Goal: Task Accomplishment & Management: Manage account settings

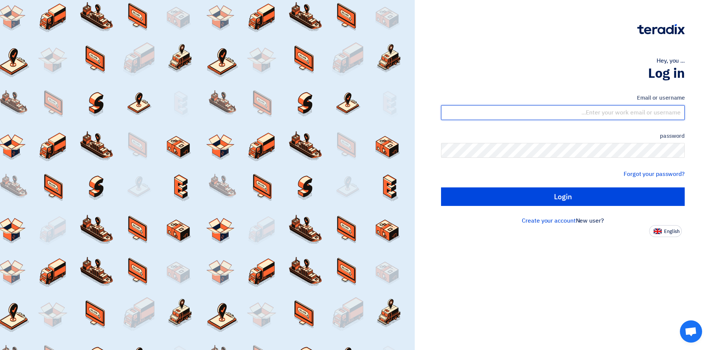
click at [638, 112] on input "text" at bounding box center [563, 112] width 244 height 15
type input "[EMAIL_ADDRESS][DOMAIN_NAME]"
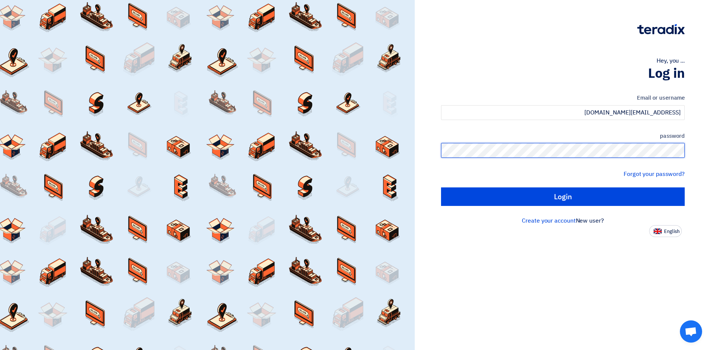
click at [441, 187] on input "Login" at bounding box center [563, 196] width 244 height 19
type input "Sign in"
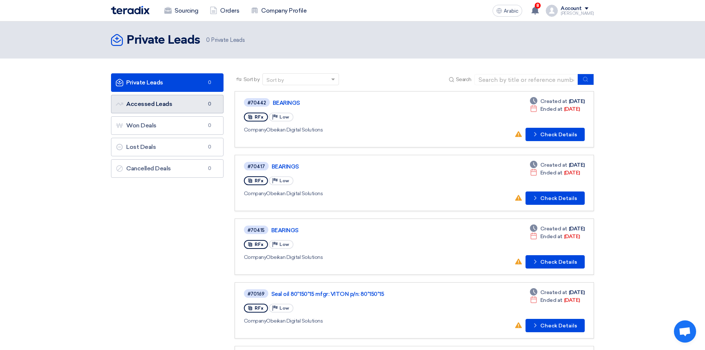
click at [135, 104] on font "Accessed Leads" at bounding box center [149, 103] width 46 height 7
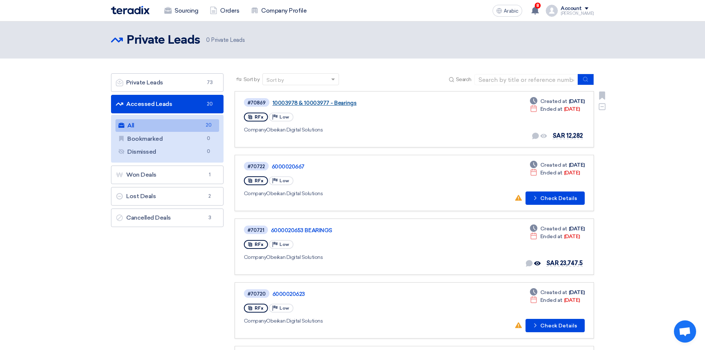
click at [326, 103] on font "10003978 & 10003977 - Bearings" at bounding box center [314, 103] width 84 height 7
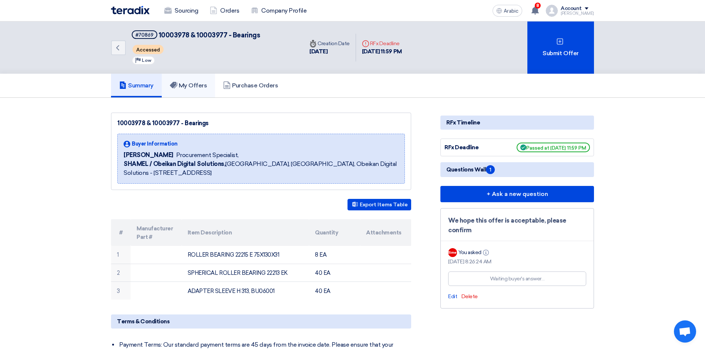
click at [192, 83] on font "My Offers" at bounding box center [193, 85] width 28 height 7
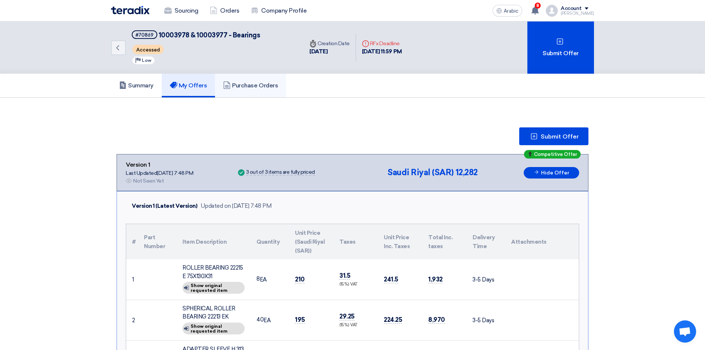
click at [263, 86] on font "Purchase Orders" at bounding box center [255, 85] width 46 height 7
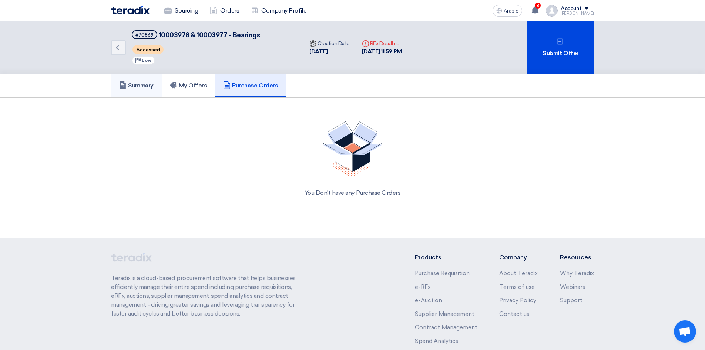
click at [146, 86] on font "Summary" at bounding box center [141, 85] width 26 height 7
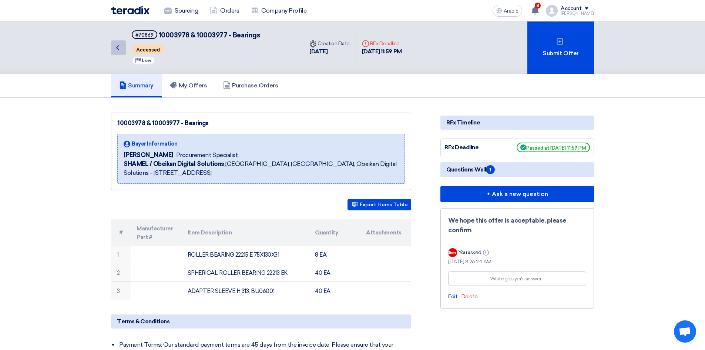
click at [120, 48] on icon "Back" at bounding box center [117, 47] width 9 height 9
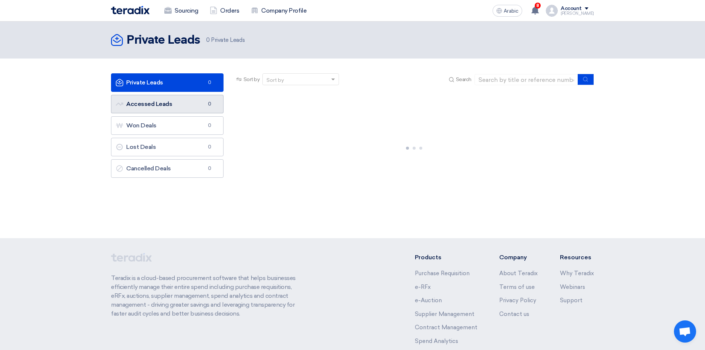
click at [148, 100] on link "Accessed Leads Accessed Leads 0" at bounding box center [167, 104] width 113 height 19
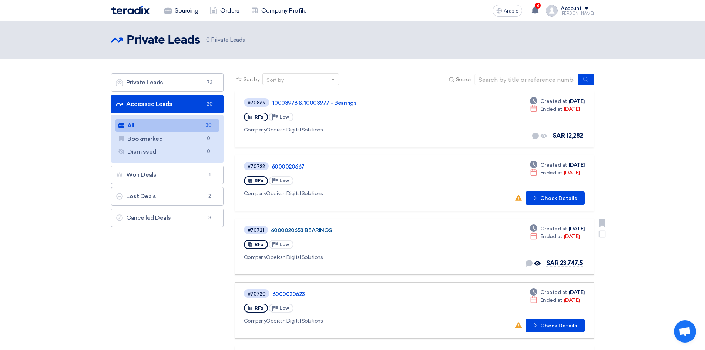
click at [318, 230] on font "6000020653 BEARINGS" at bounding box center [301, 230] width 61 height 7
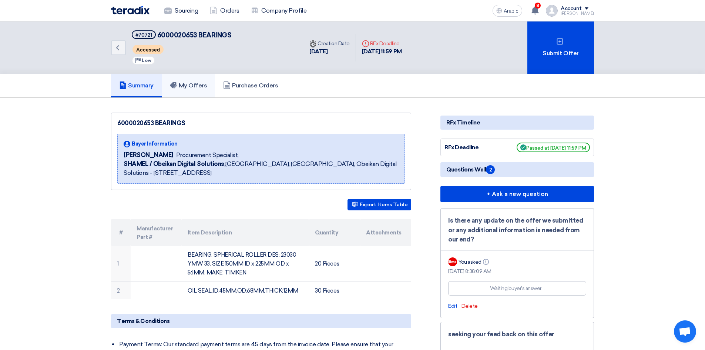
click at [200, 88] on font "My Offers" at bounding box center [193, 85] width 28 height 7
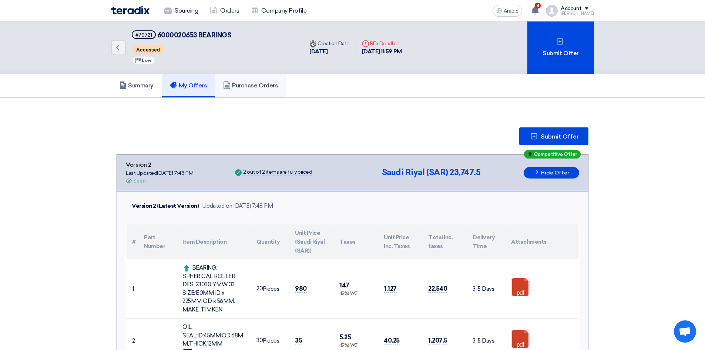
click at [255, 85] on font "Purchase Orders" at bounding box center [255, 85] width 46 height 7
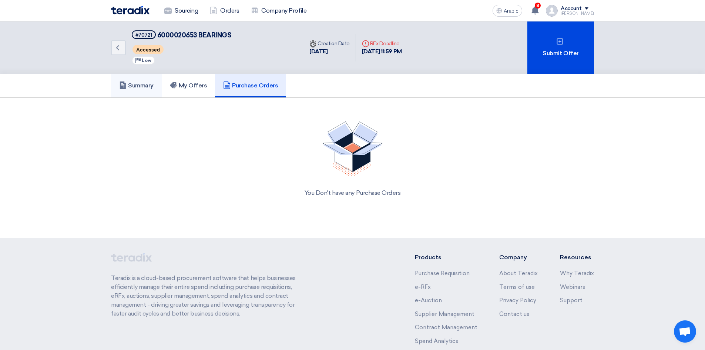
click at [150, 87] on font "Summary" at bounding box center [141, 85] width 26 height 7
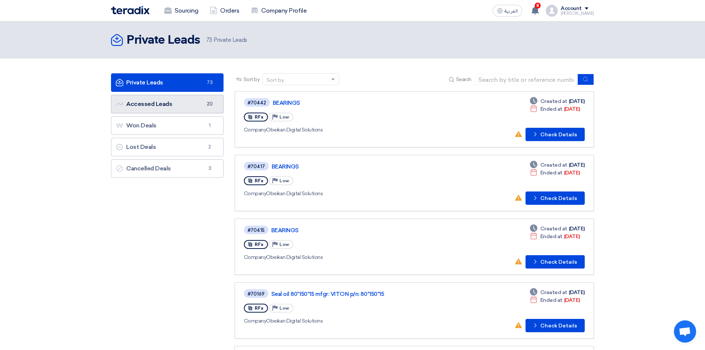
click at [175, 105] on link "Accessed Leads Accessed Leads 20" at bounding box center [167, 104] width 113 height 19
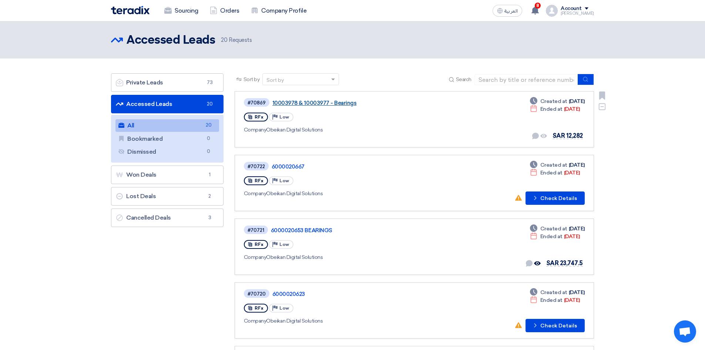
click at [296, 103] on link "10003978 & 10003977 - Bearings" at bounding box center [364, 103] width 185 height 7
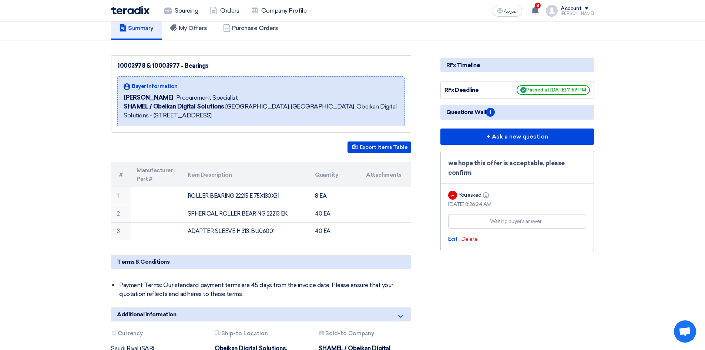
scroll to position [37, 0]
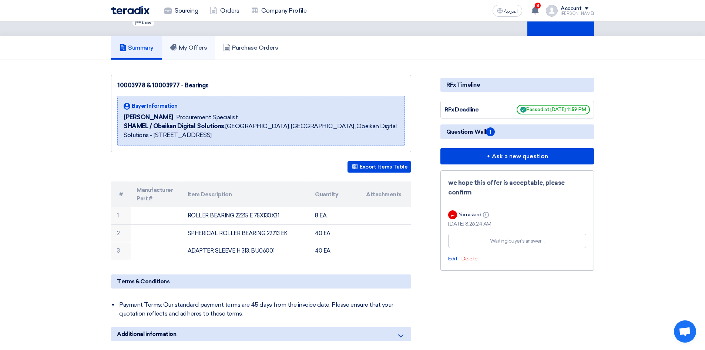
click at [197, 47] on h5 "My Offers" at bounding box center [188, 47] width 37 height 7
